Goal: Transaction & Acquisition: Download file/media

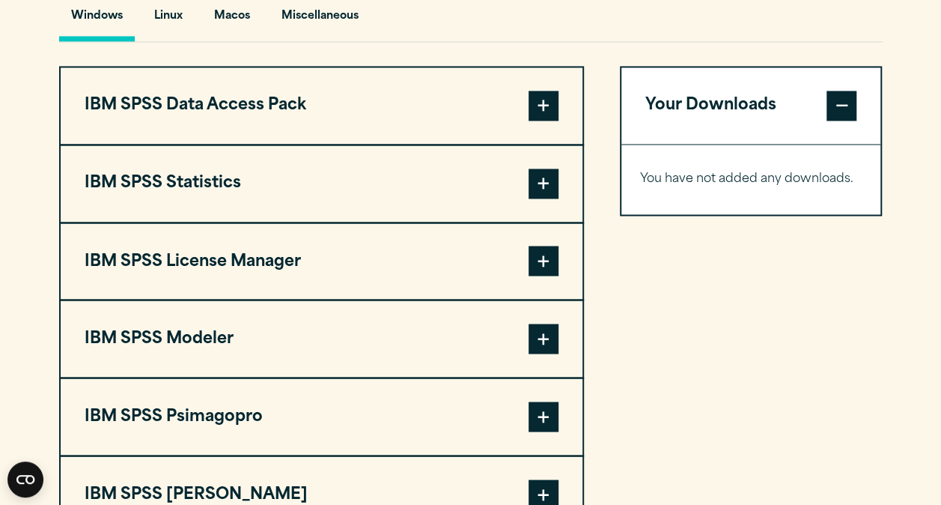
scroll to position [1150, 0]
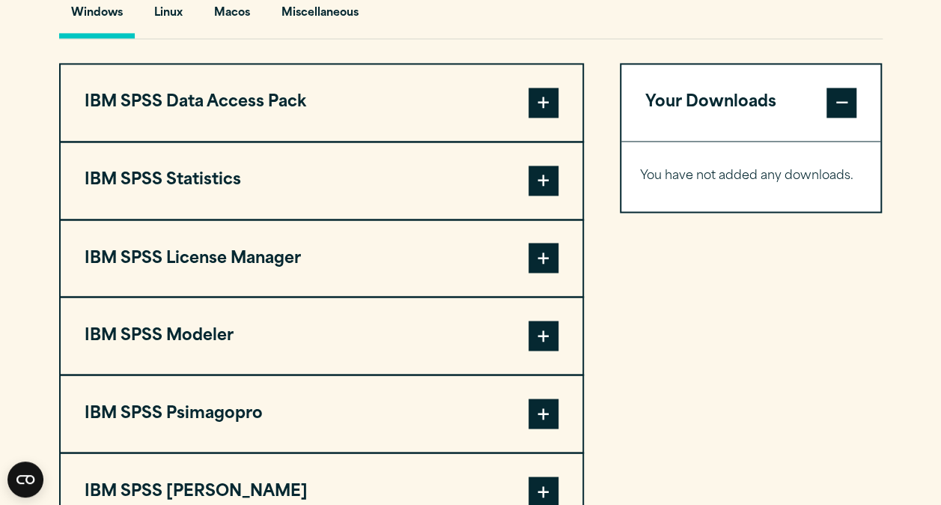
click at [545, 183] on span at bounding box center [544, 181] width 30 height 30
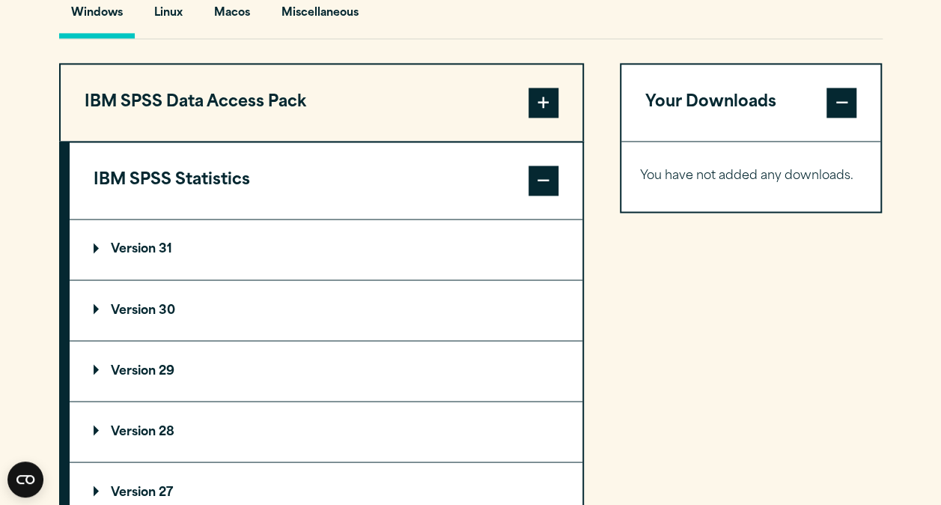
click at [95, 304] on p "Version 30" at bounding box center [135, 310] width 82 height 12
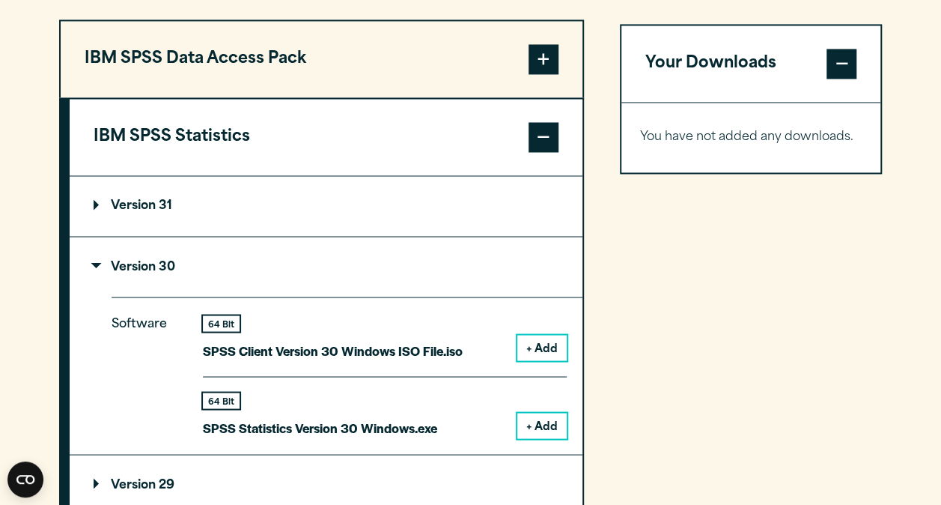
scroll to position [1197, 0]
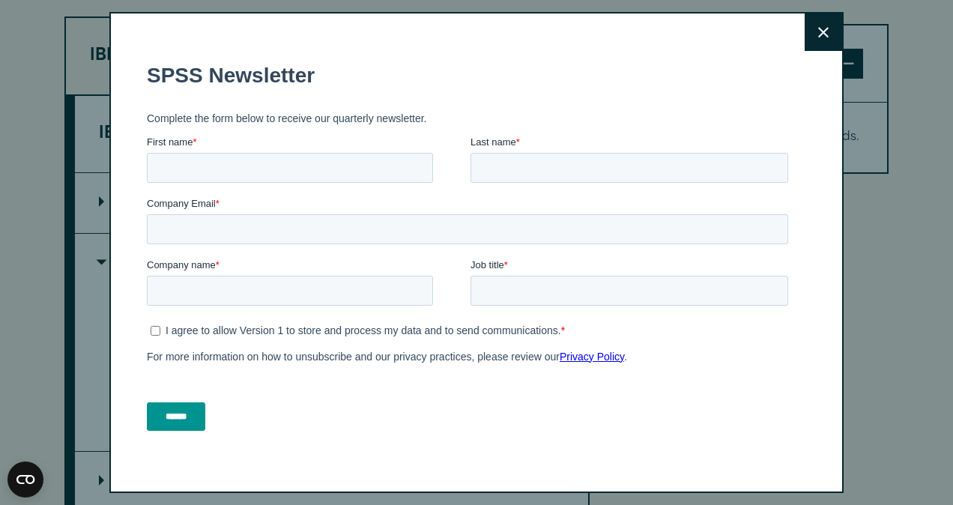
click at [818, 33] on icon at bounding box center [823, 32] width 10 height 10
click at [818, 30] on icon at bounding box center [823, 32] width 10 height 11
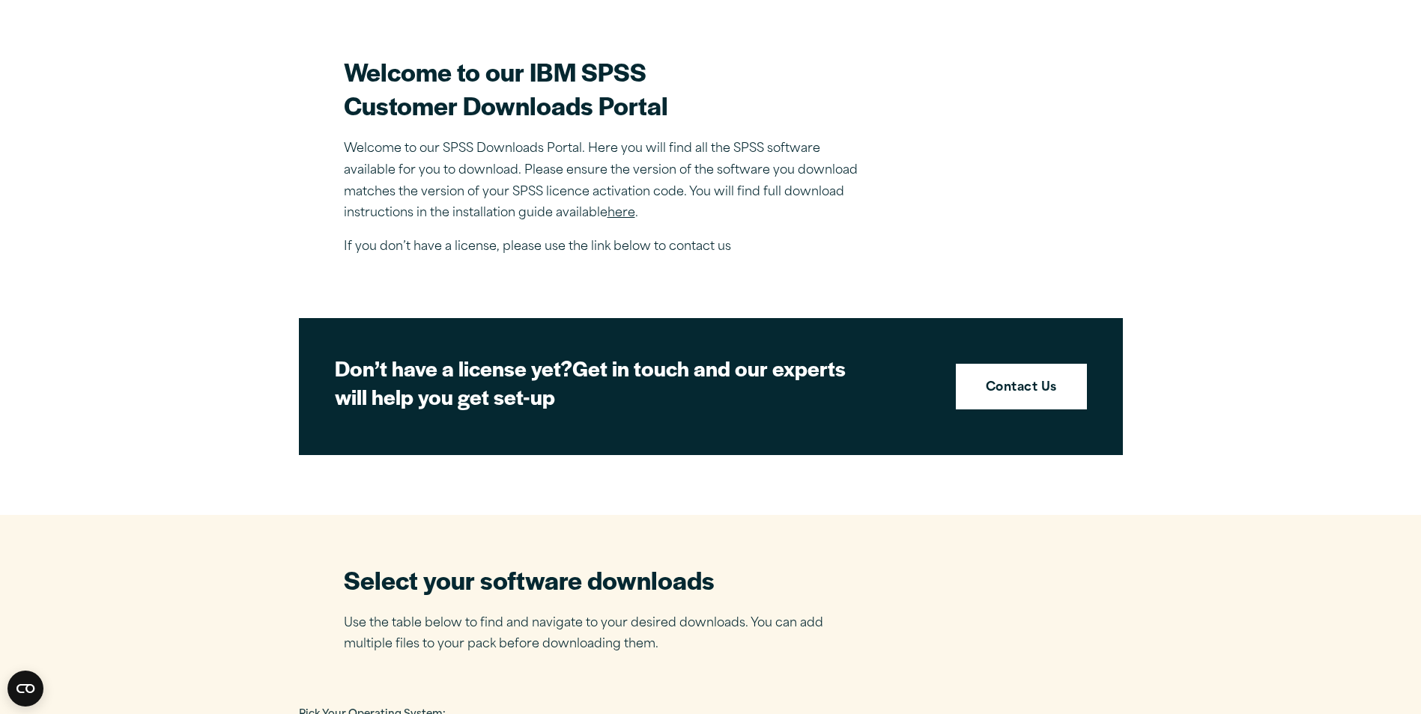
scroll to position [523, 0]
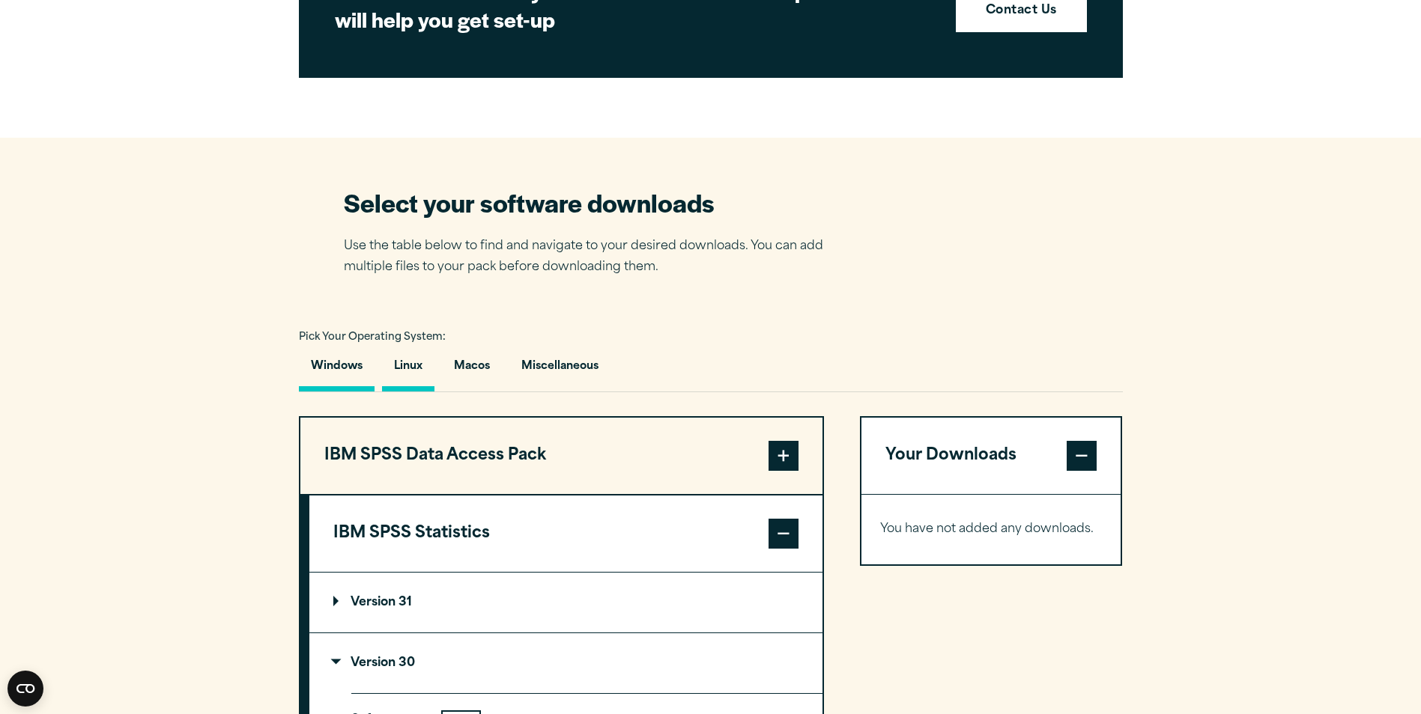
scroll to position [823, 0]
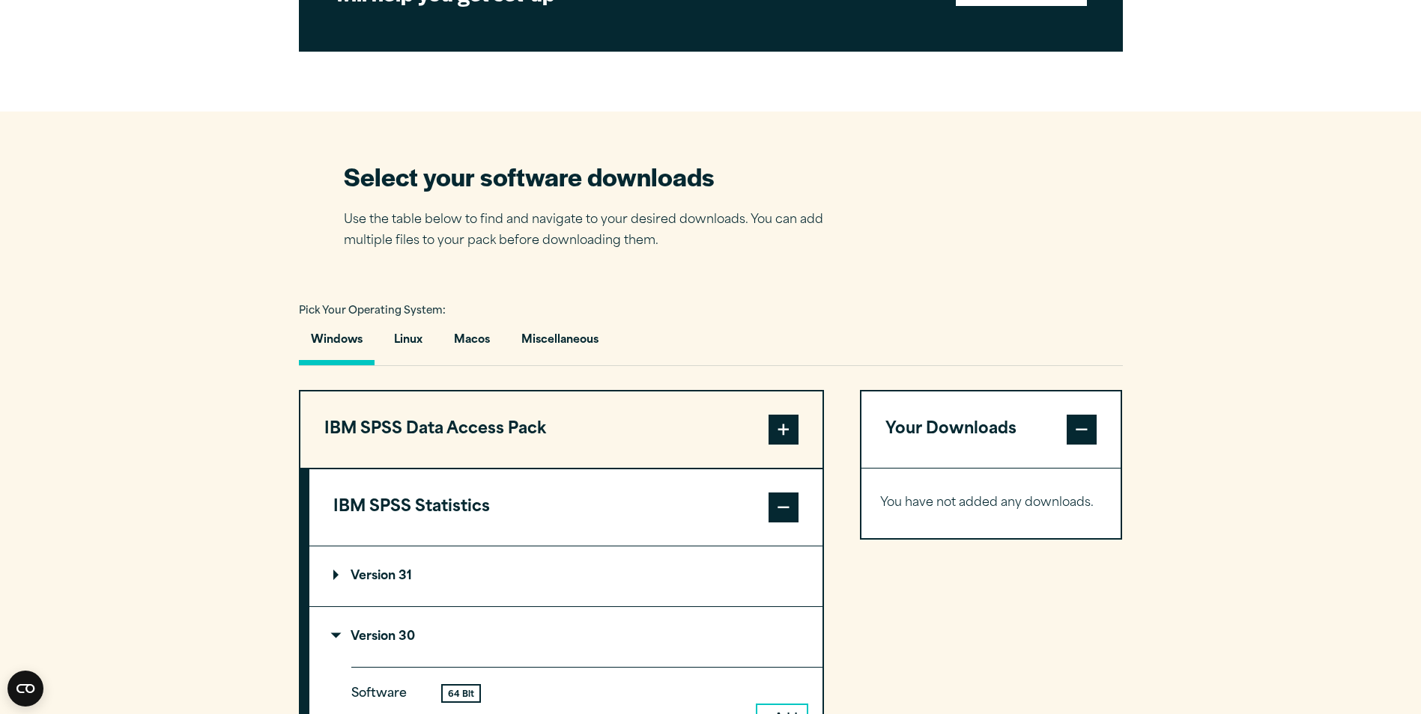
click at [784, 504] on span at bounding box center [783, 508] width 30 height 30
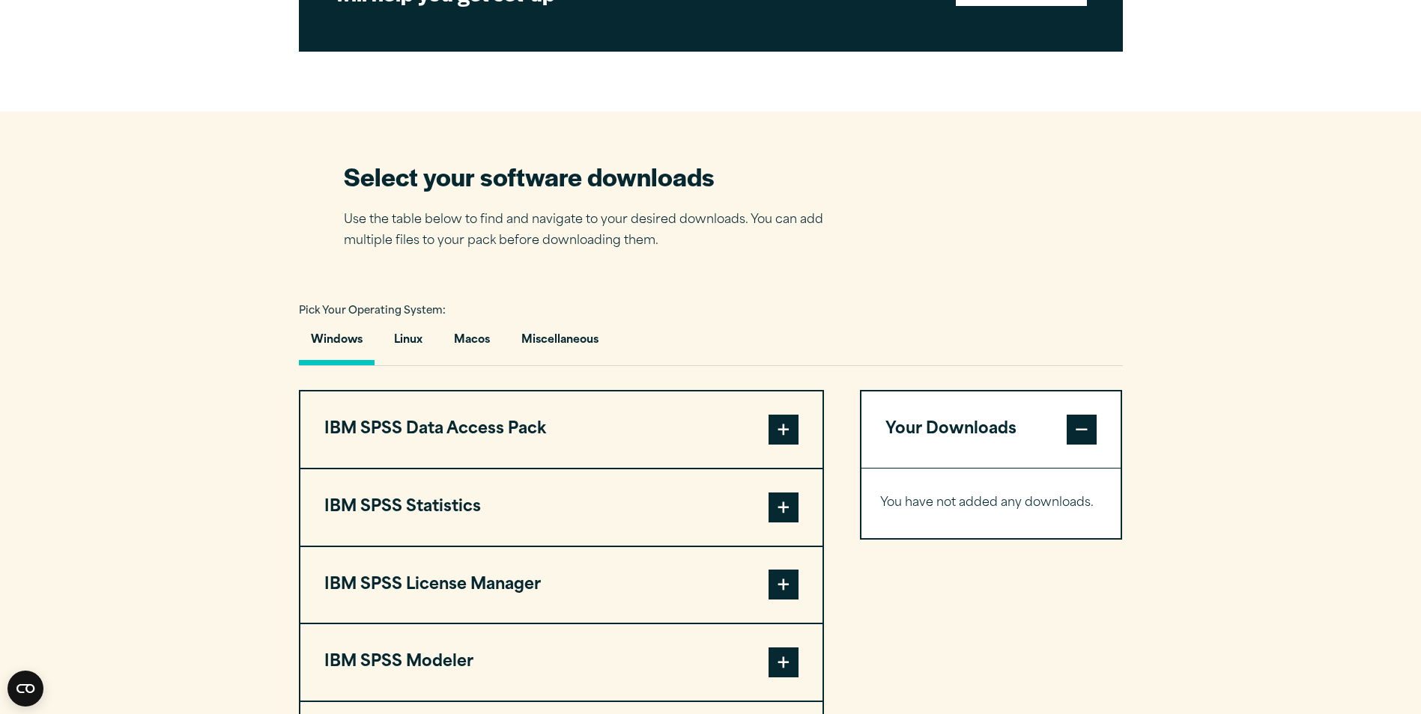
click at [777, 503] on span at bounding box center [783, 508] width 30 height 30
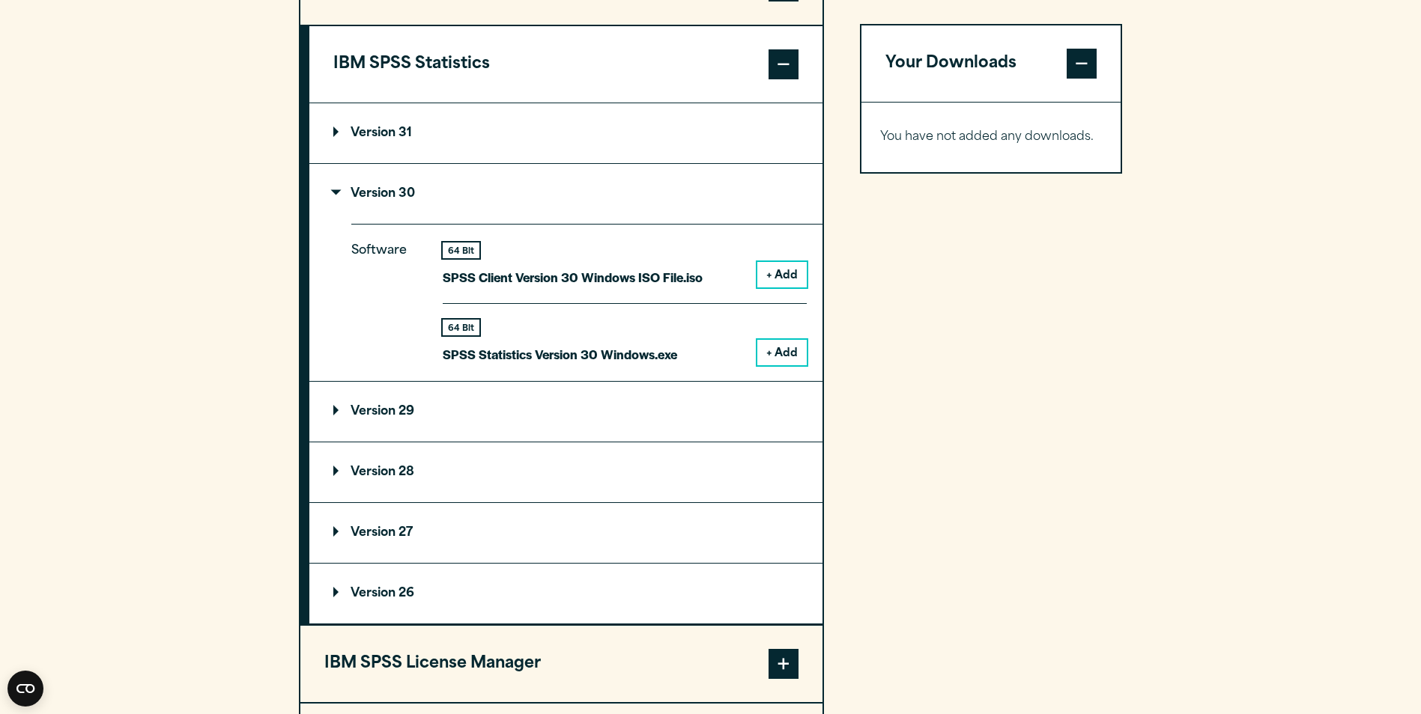
scroll to position [1272, 0]
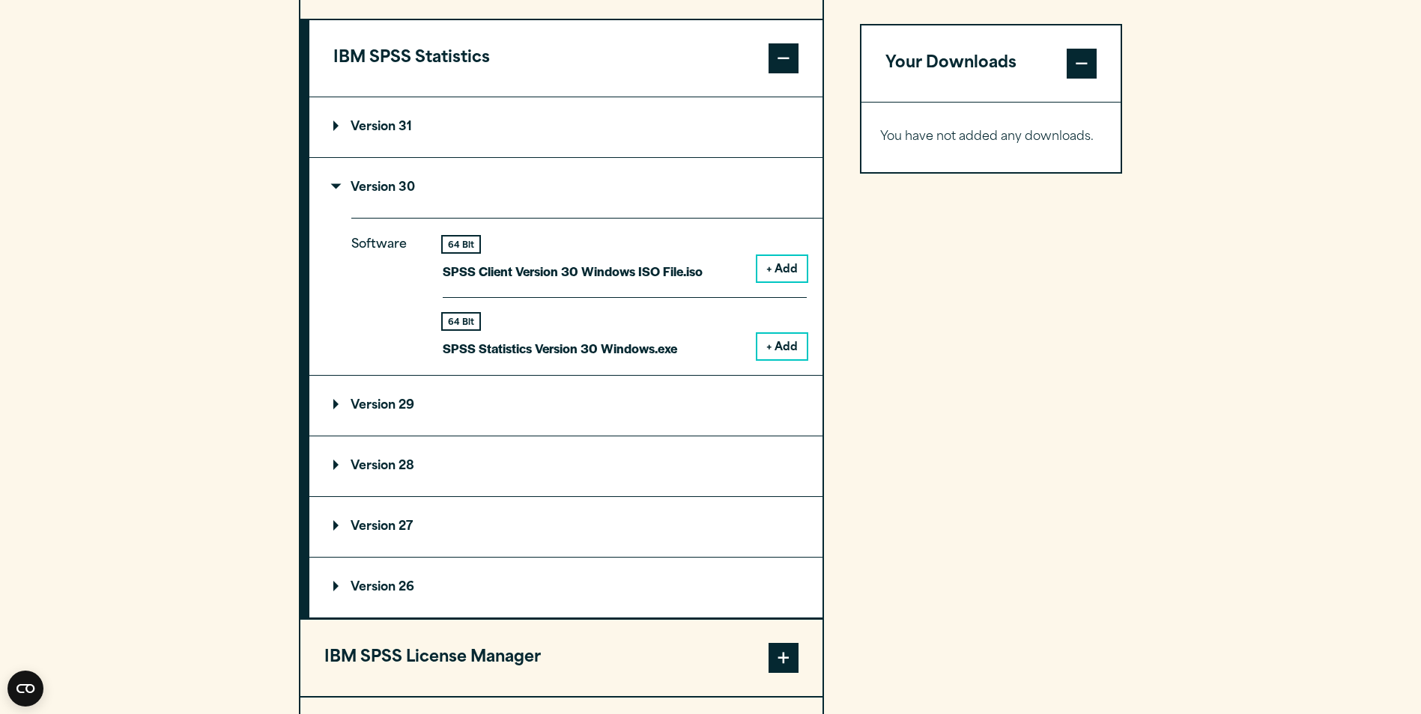
click at [790, 349] on button "+ Add" at bounding box center [781, 346] width 49 height 25
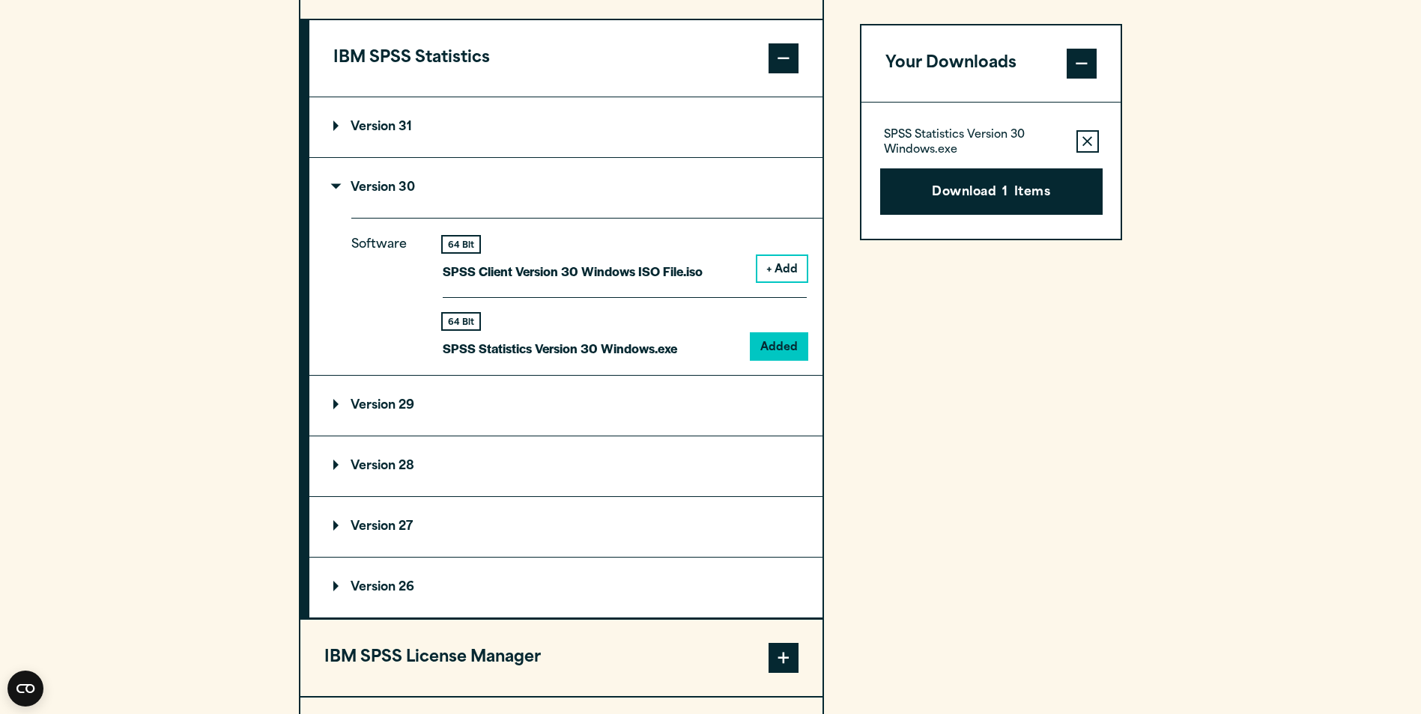
click at [941, 203] on button "Download 1 Items" at bounding box center [991, 191] width 222 height 46
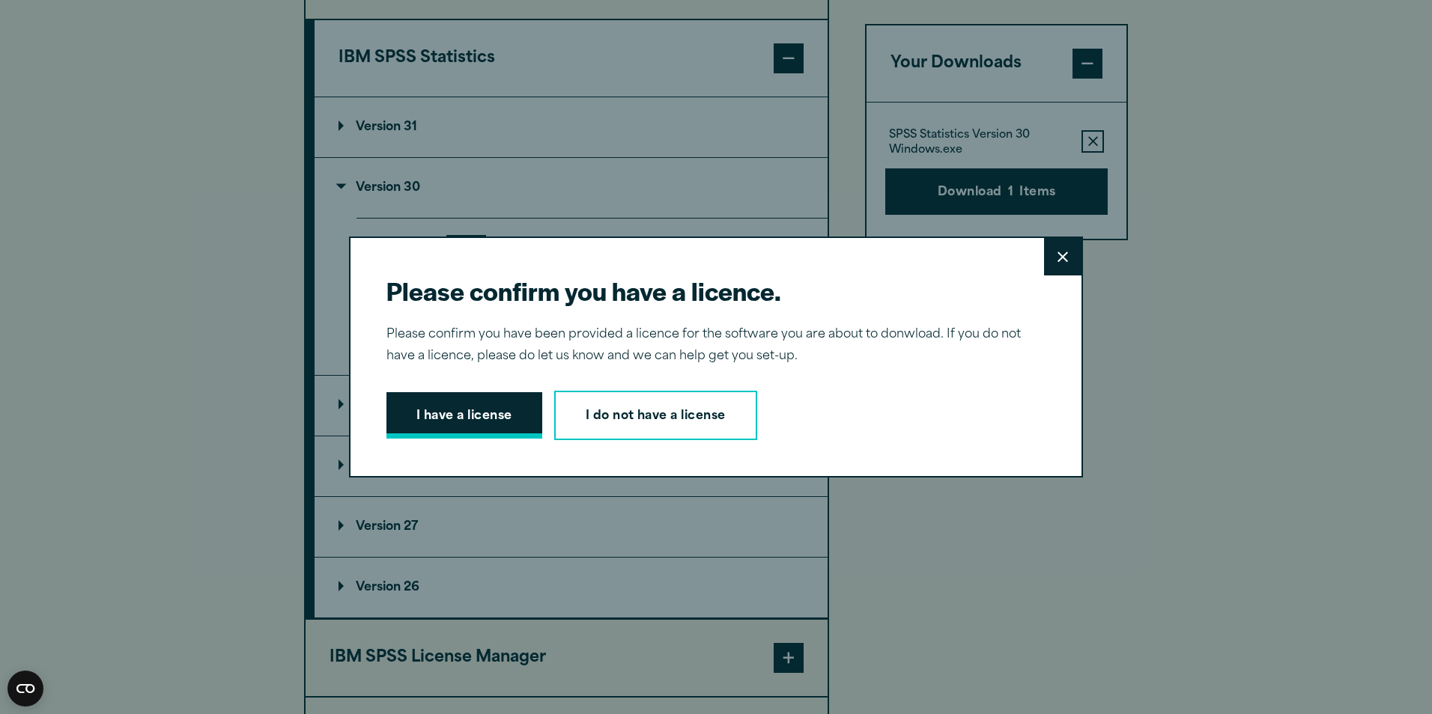
click at [467, 425] on button "I have a license" at bounding box center [464, 415] width 156 height 46
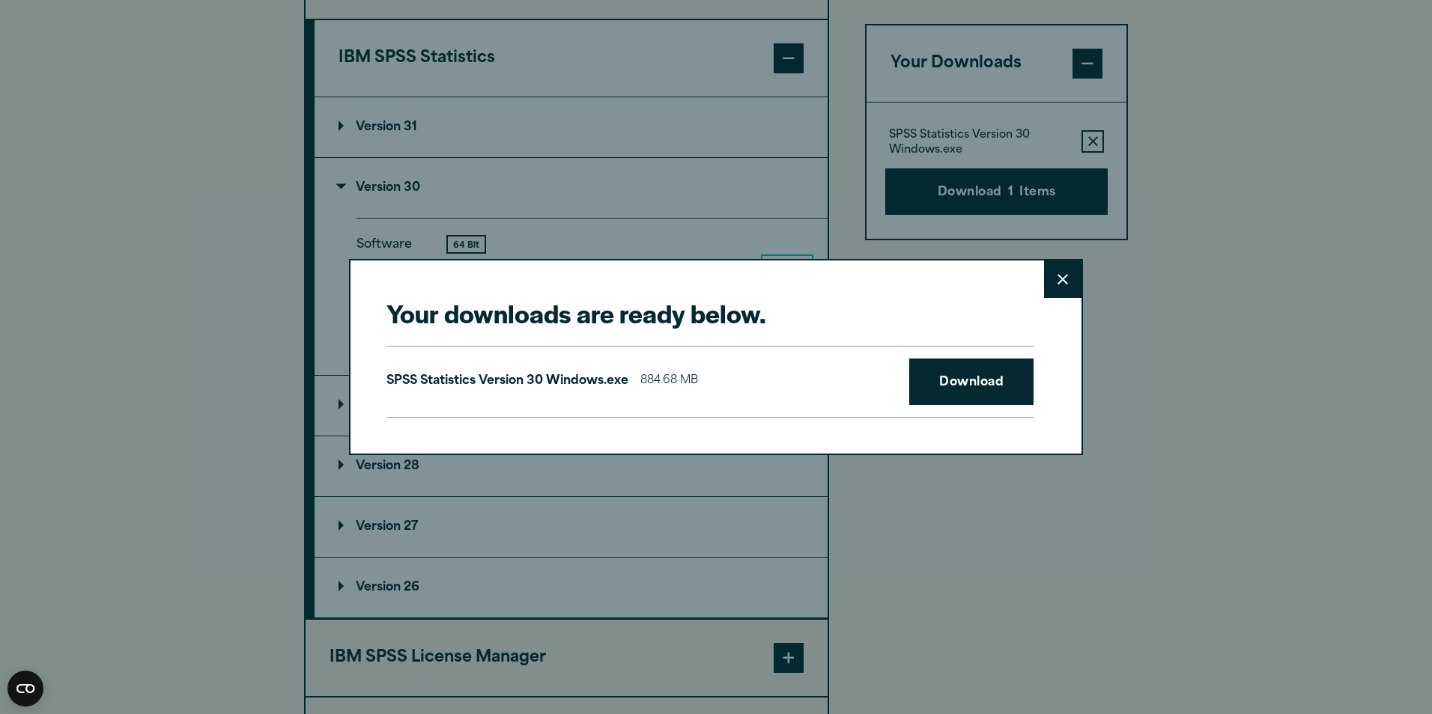
click at [941, 283] on icon at bounding box center [1062, 279] width 10 height 11
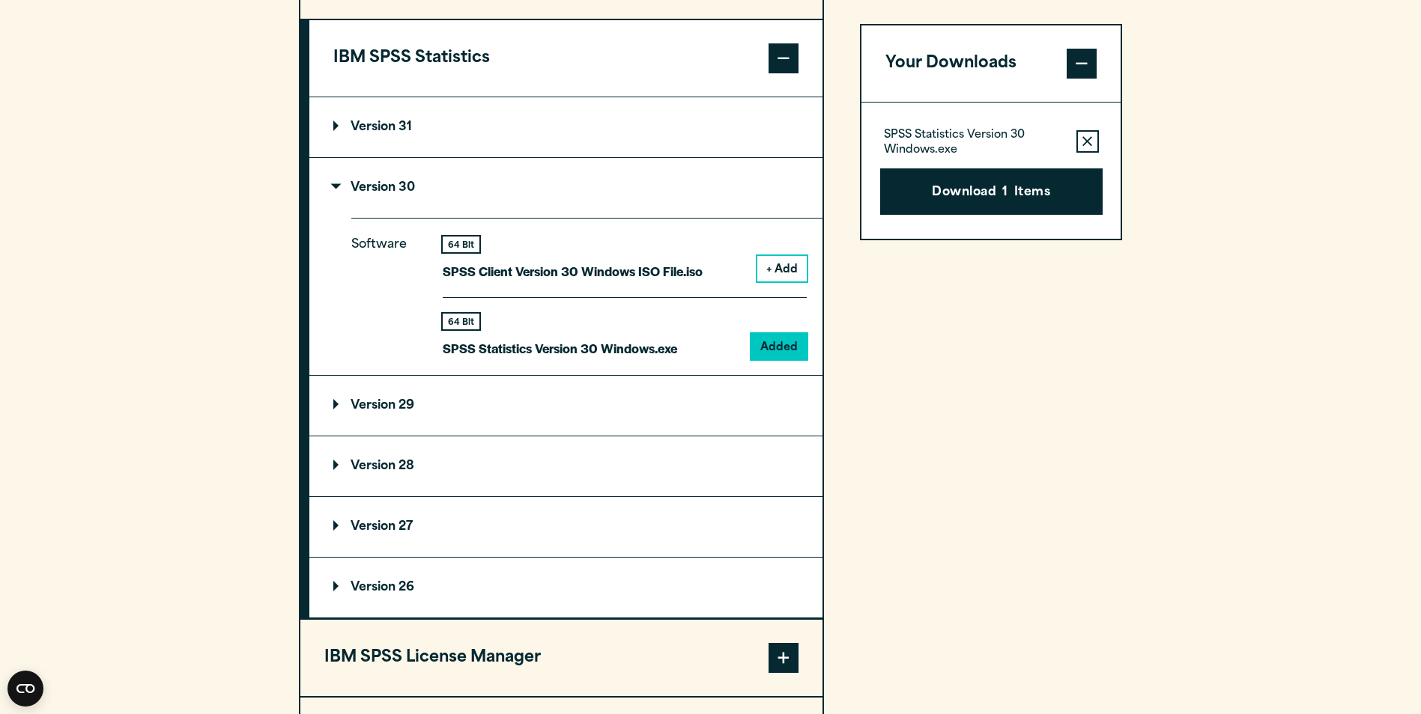
click at [787, 59] on span at bounding box center [783, 58] width 30 height 30
